Goal: Download file/media

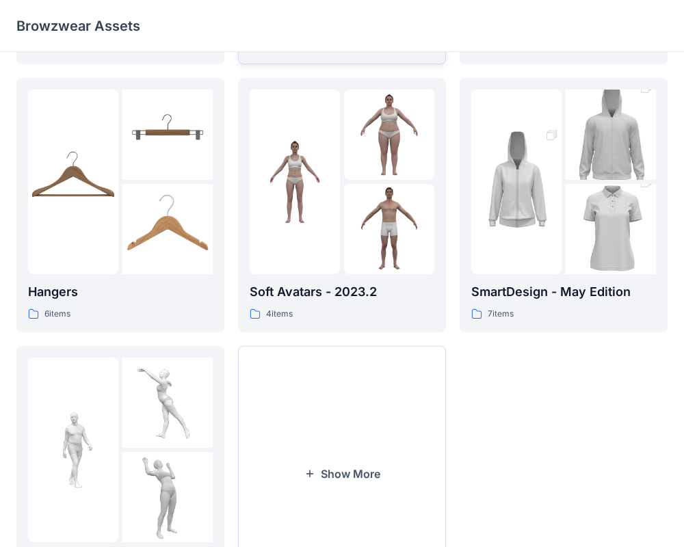
scroll to position [351, 0]
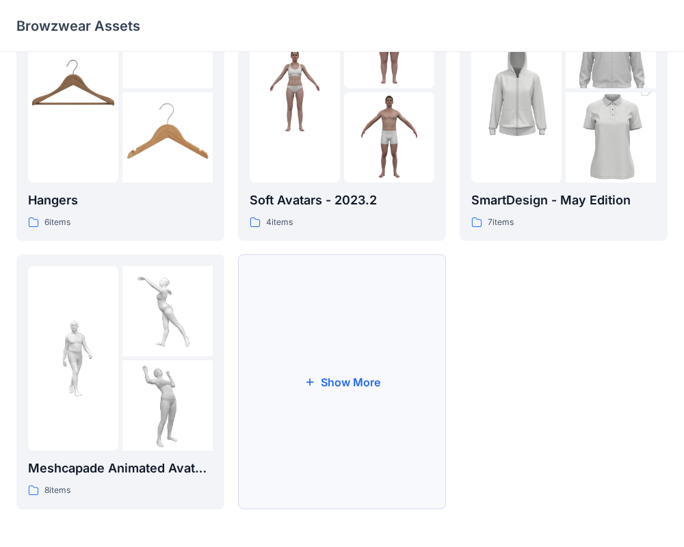
click at [348, 362] on button "Show More" at bounding box center [342, 381] width 208 height 255
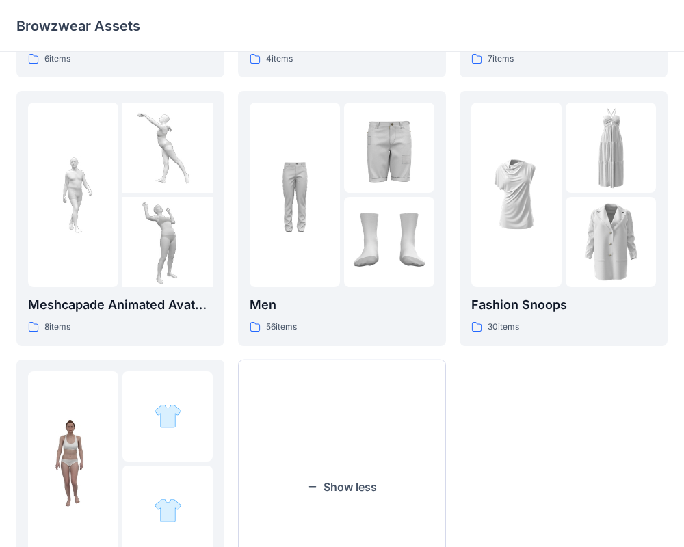
scroll to position [620, 0]
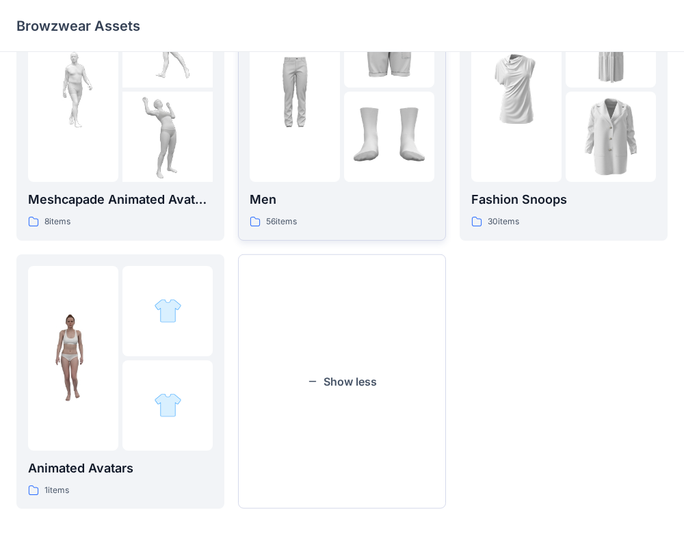
click at [311, 133] on img at bounding box center [295, 89] width 90 height 90
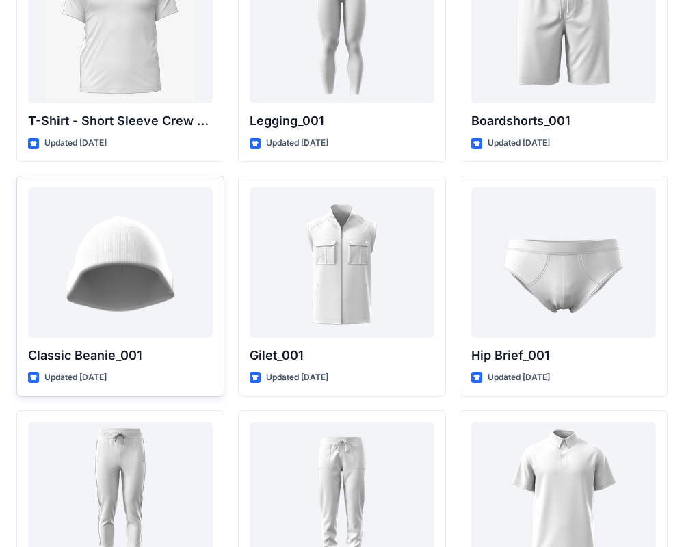
scroll to position [2461, 0]
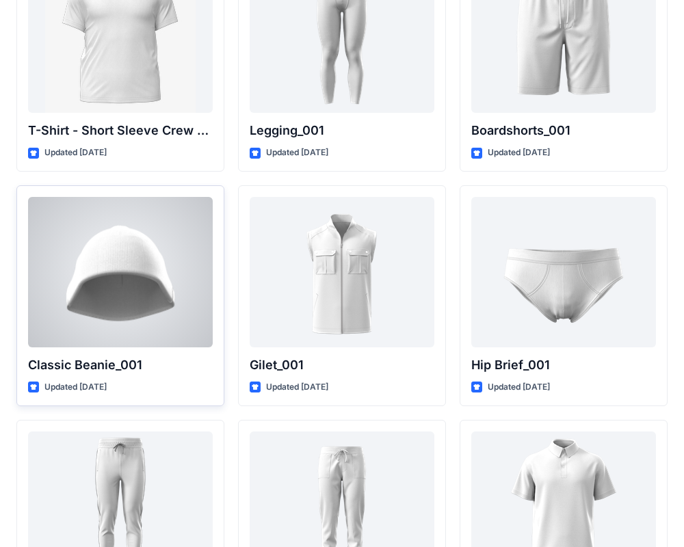
click at [148, 319] on div at bounding box center [120, 272] width 185 height 151
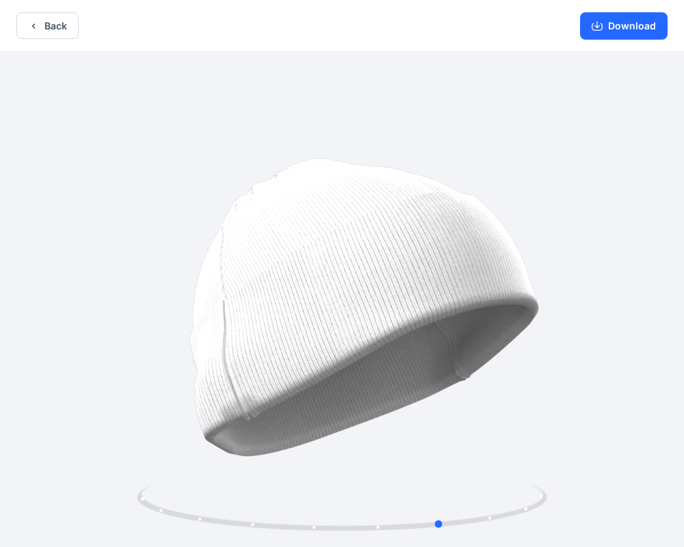
drag, startPoint x: 447, startPoint y: 252, endPoint x: 548, endPoint y: 235, distance: 101.9
click at [548, 235] on div at bounding box center [342, 301] width 684 height 498
click at [613, 21] on button "Download" at bounding box center [624, 25] width 88 height 27
click at [599, 29] on icon "button" at bounding box center [597, 26] width 11 height 11
